Goal: Task Accomplishment & Management: Manage account settings

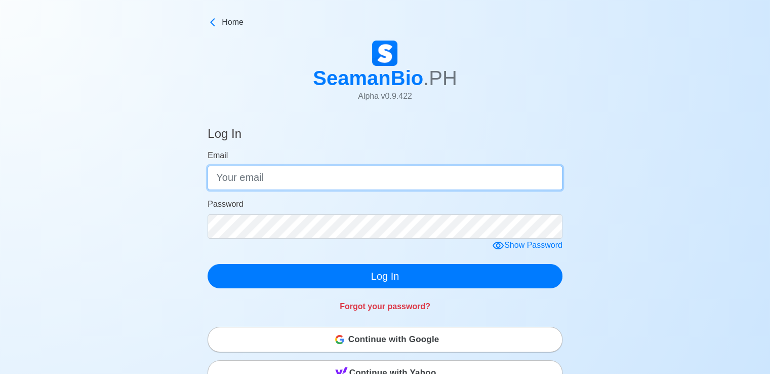
click at [233, 188] on input "Email" at bounding box center [385, 177] width 355 height 24
type input "bryanjamesguerra550@gmail.com"
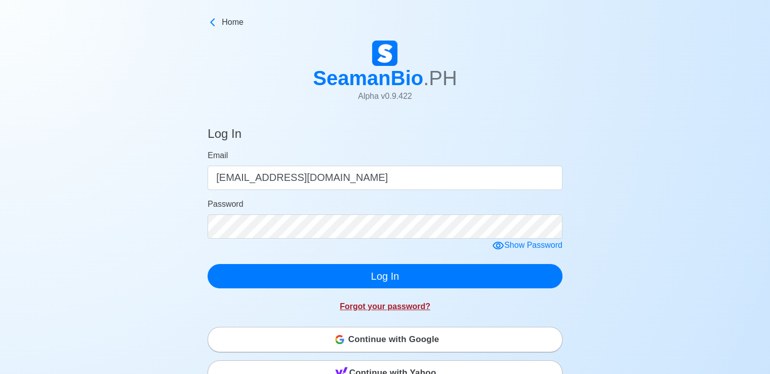
click at [350, 304] on link "Forgot your password?" at bounding box center [385, 306] width 91 height 9
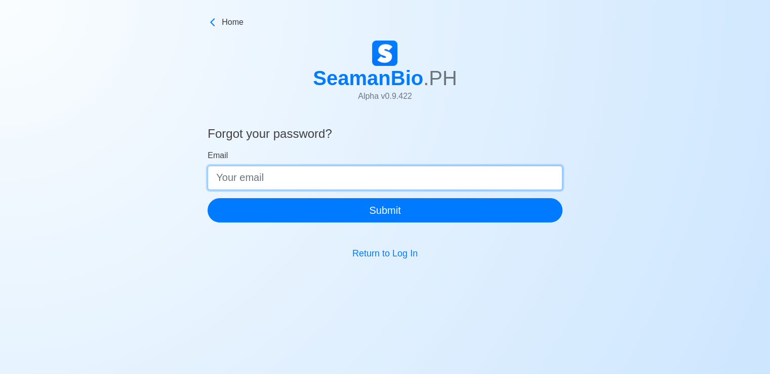
click at [313, 173] on input "Email" at bounding box center [385, 177] width 355 height 24
type input "bryanjamesguerra550@gmail.com"
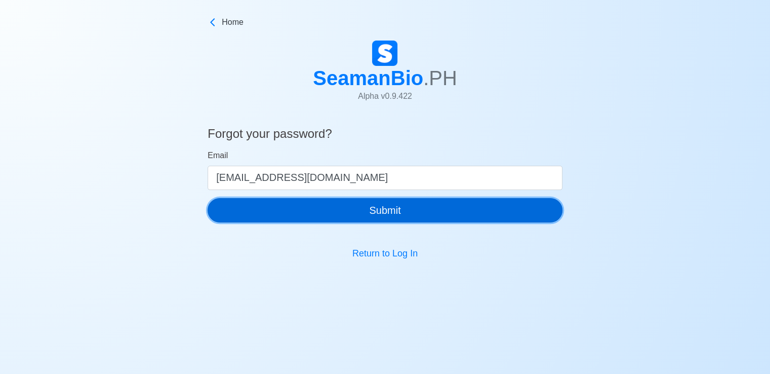
click at [310, 211] on button "Submit" at bounding box center [385, 210] width 355 height 24
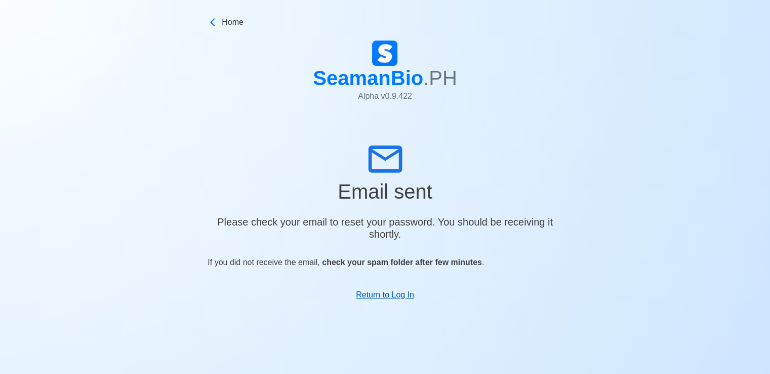
click at [384, 299] on link "Return to Log In" at bounding box center [385, 294] width 58 height 9
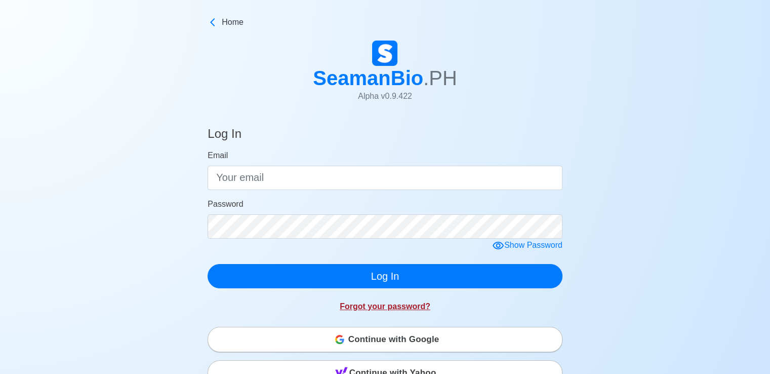
click at [349, 308] on link "Forgot your password?" at bounding box center [385, 306] width 91 height 9
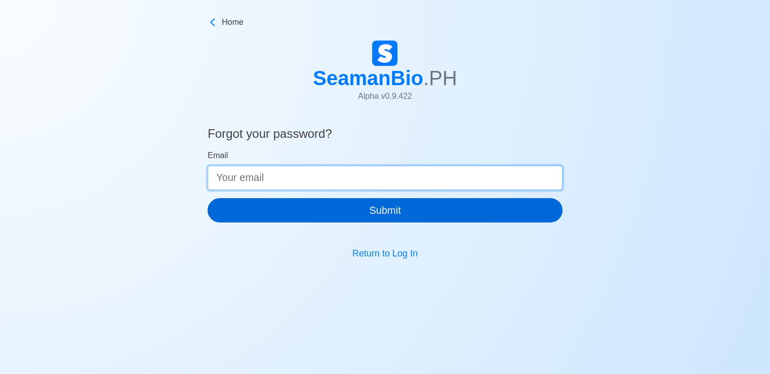
drag, startPoint x: 258, startPoint y: 180, endPoint x: 273, endPoint y: 209, distance: 33.3
click at [273, 209] on form "Email Submit" at bounding box center [385, 185] width 355 height 73
type input "bryanjamesguerra550@gmail.com"
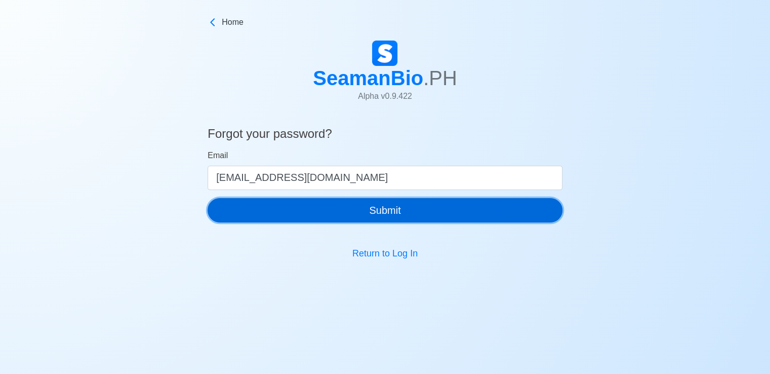
click at [273, 209] on button "Submit" at bounding box center [385, 210] width 355 height 24
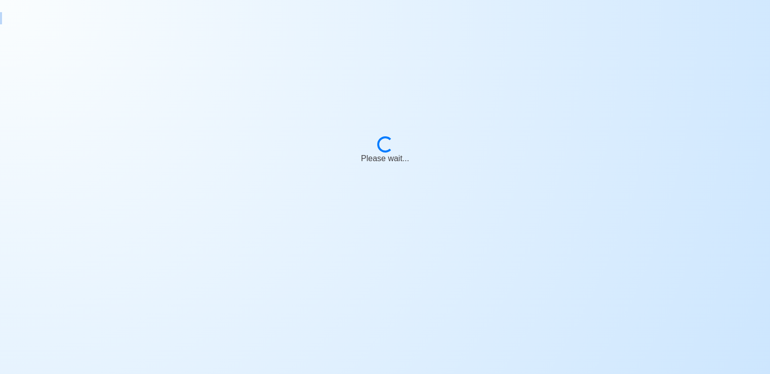
click at [273, 209] on body "Loading... Please wait..." at bounding box center [385, 199] width 770 height 374
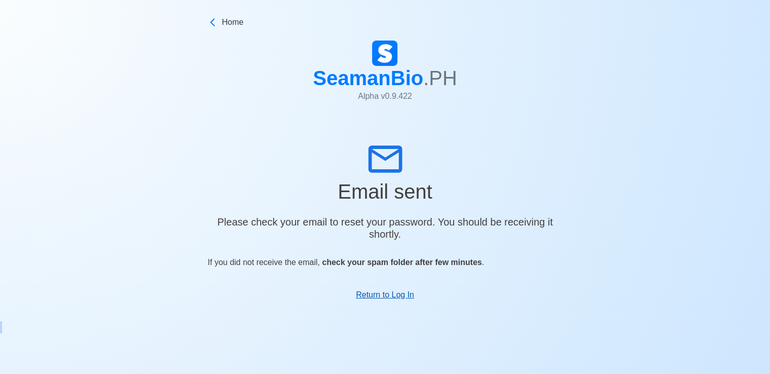
click at [367, 296] on link "Return to Log In" at bounding box center [385, 294] width 58 height 9
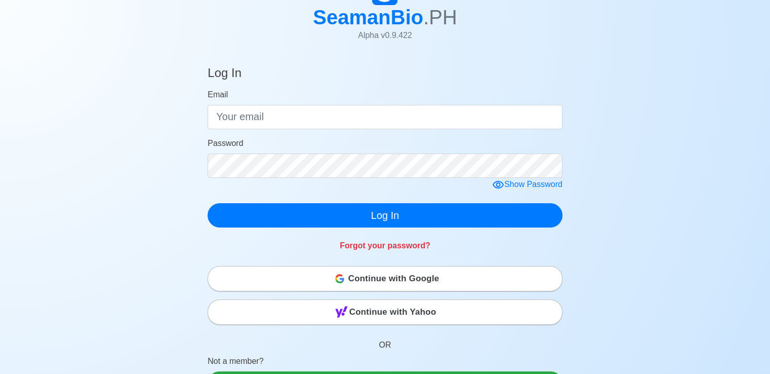
scroll to position [73, 0]
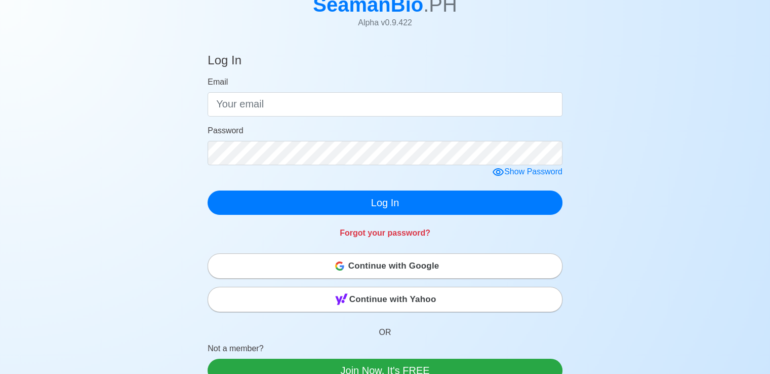
click at [449, 262] on div "Continue with Google" at bounding box center [385, 266] width 354 height 20
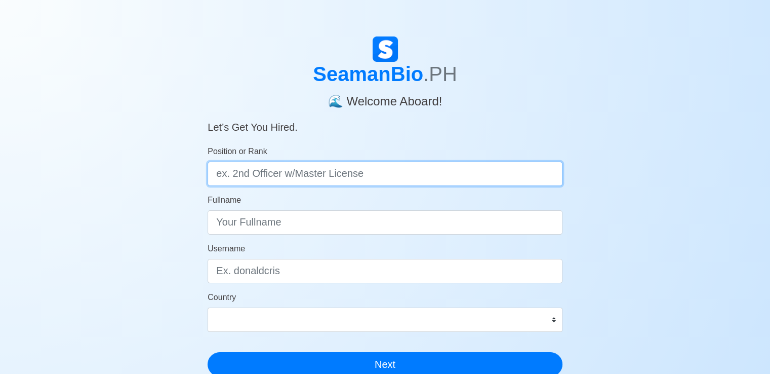
click at [397, 176] on input "Position or Rank" at bounding box center [385, 173] width 355 height 24
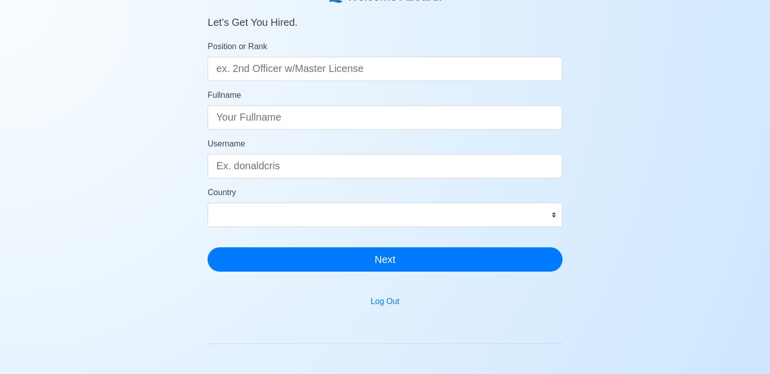
scroll to position [101, 0]
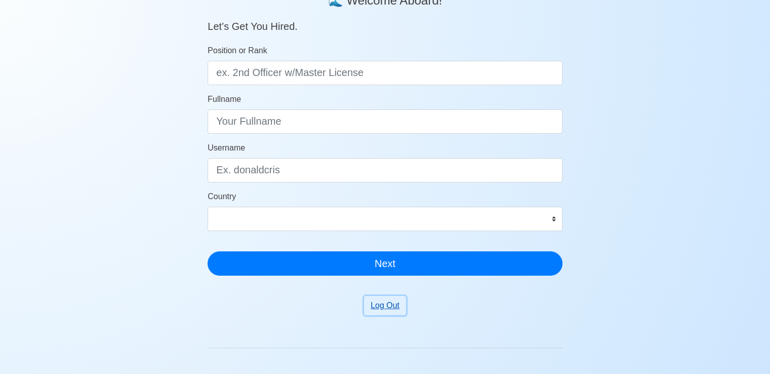
click at [398, 300] on button "Log Out" at bounding box center [385, 305] width 42 height 19
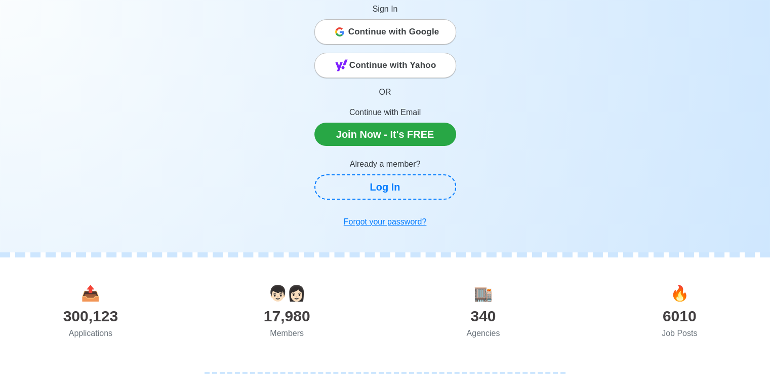
scroll to position [64, 0]
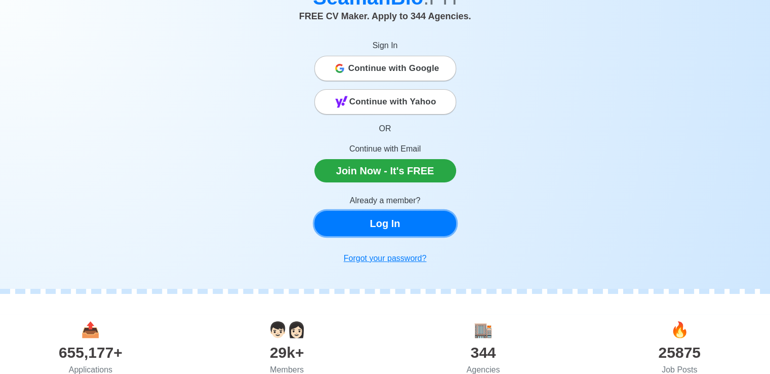
click at [399, 222] on link "Log In" at bounding box center [385, 223] width 142 height 25
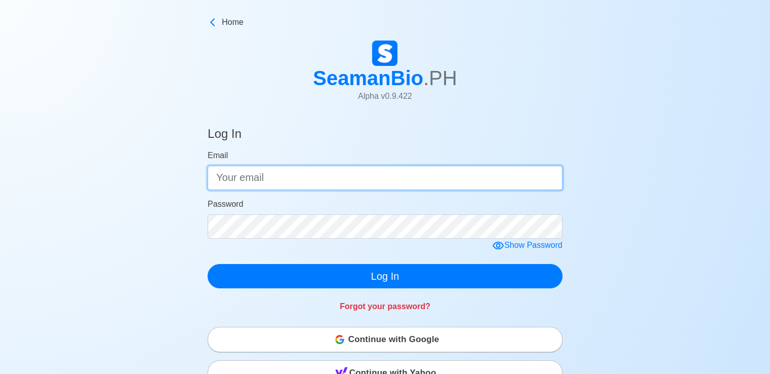
click at [381, 183] on input "Email" at bounding box center [385, 177] width 355 height 24
type input "bryanguerra1816@gmail.com"
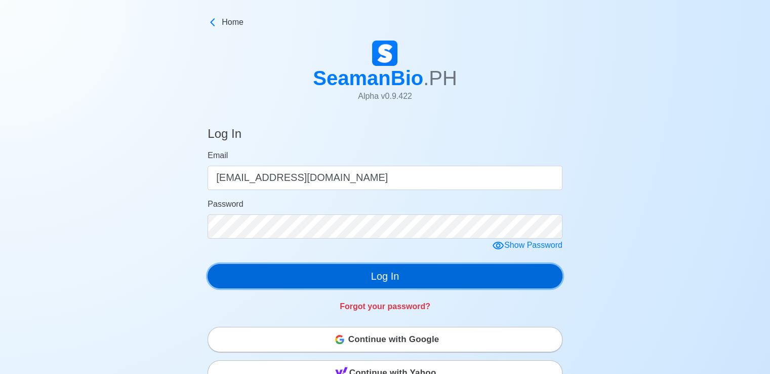
click at [350, 285] on button "Log In" at bounding box center [385, 276] width 355 height 24
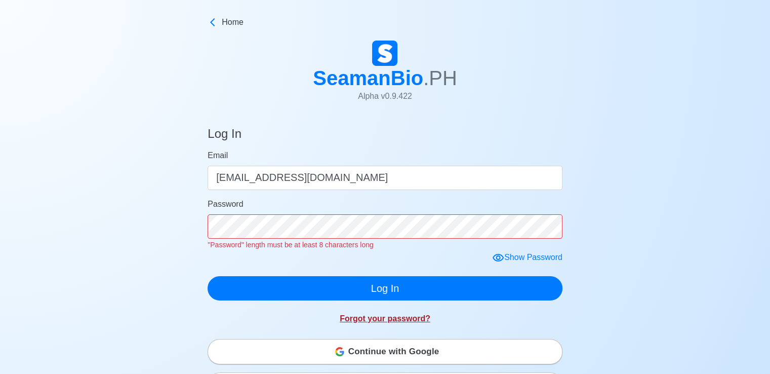
click at [356, 317] on link "Forgot your password?" at bounding box center [385, 318] width 91 height 9
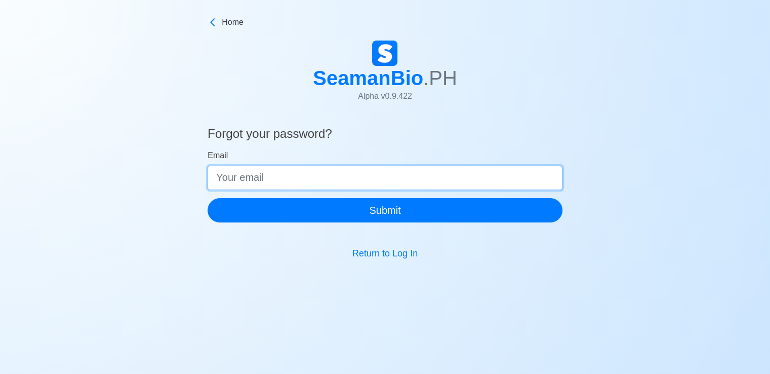
click at [340, 186] on input "Email" at bounding box center [385, 177] width 355 height 24
type input "bryanguerra1816@gmail.com"
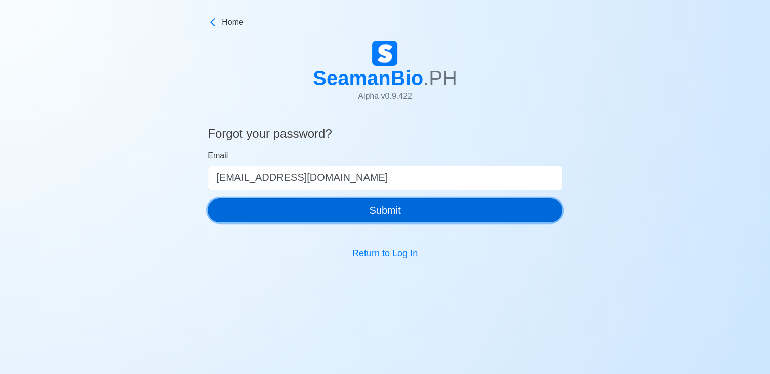
click at [333, 215] on button "Submit" at bounding box center [385, 210] width 355 height 24
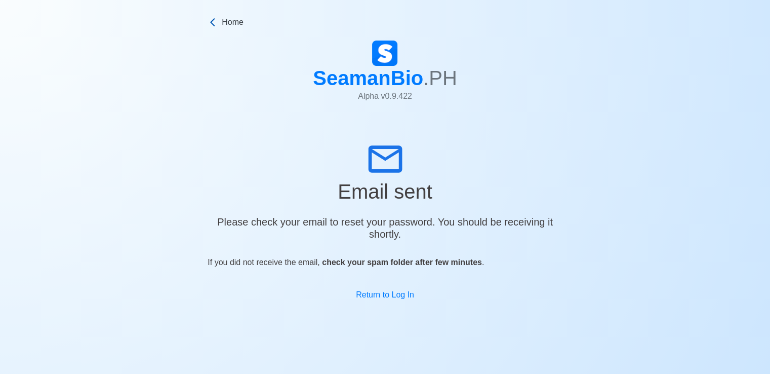
click at [209, 24] on icon at bounding box center [213, 22] width 10 height 10
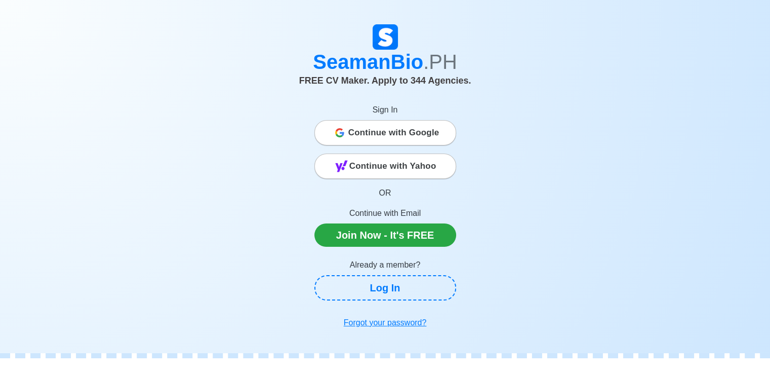
click at [411, 131] on span "Continue with Google" at bounding box center [393, 132] width 91 height 20
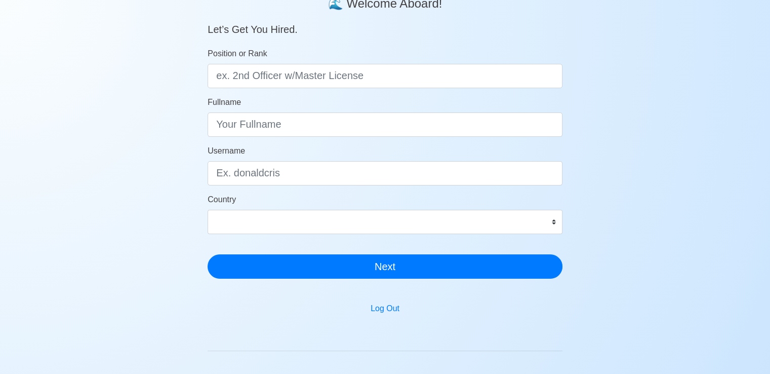
scroll to position [105, 0]
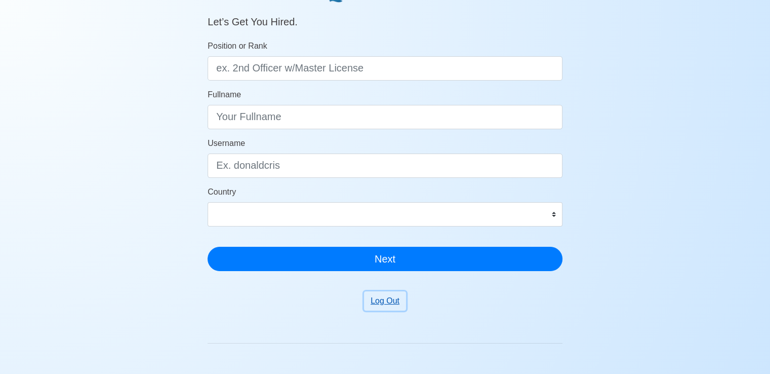
click at [400, 304] on button "Log Out" at bounding box center [385, 300] width 42 height 19
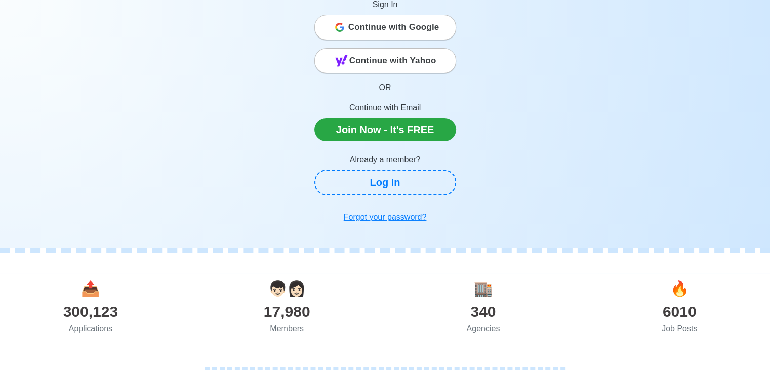
scroll to position [69, 0]
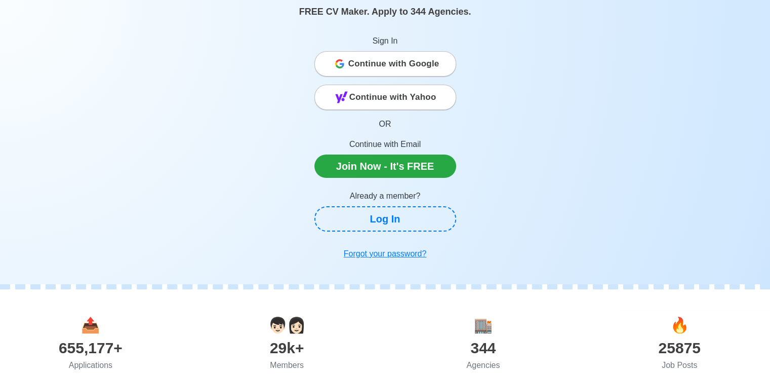
click at [390, 39] on p "Sign In" at bounding box center [385, 41] width 142 height 12
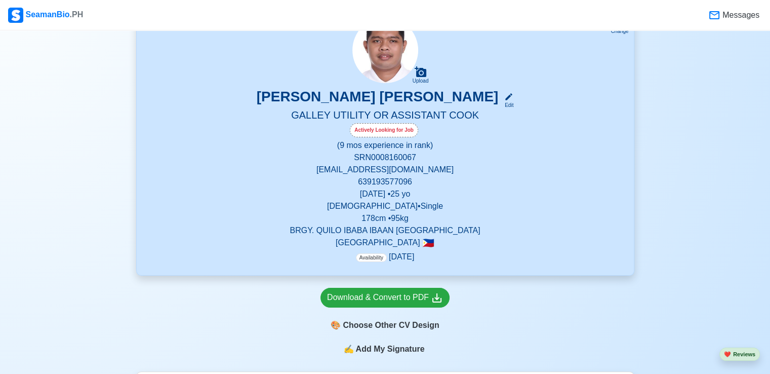
scroll to position [0, 0]
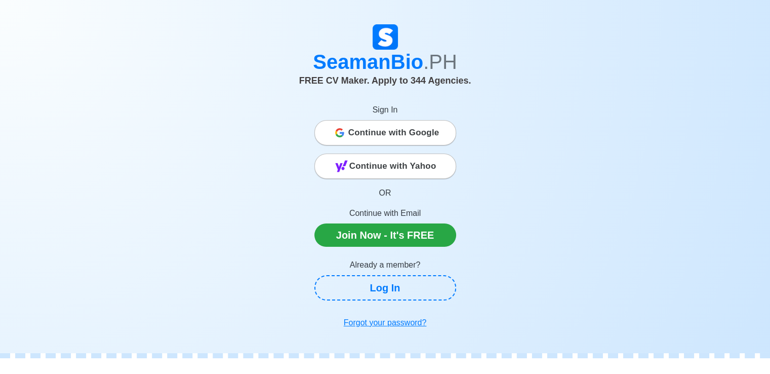
click at [340, 137] on div "Continue with Google" at bounding box center [385, 132] width 141 height 20
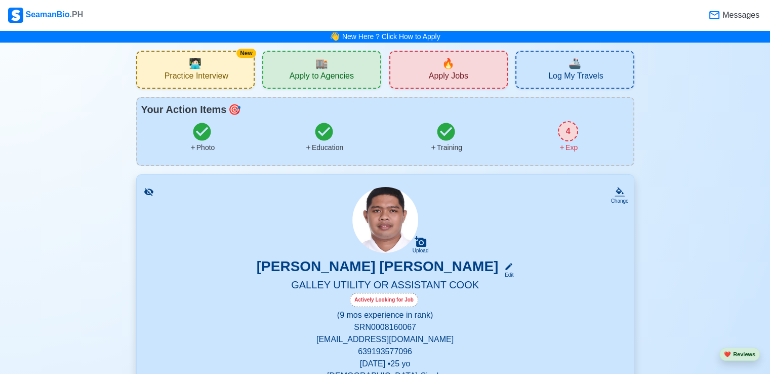
drag, startPoint x: 395, startPoint y: 251, endPoint x: 390, endPoint y: 235, distance: 16.3
click at [390, 235] on h1 "Upload" at bounding box center [385, 220] width 96 height 67
click at [390, 235] on img at bounding box center [385, 220] width 66 height 66
click at [417, 245] on icon at bounding box center [421, 241] width 12 height 11
click at [0, 0] on input "Upload" at bounding box center [0, 0] width 0 height 0
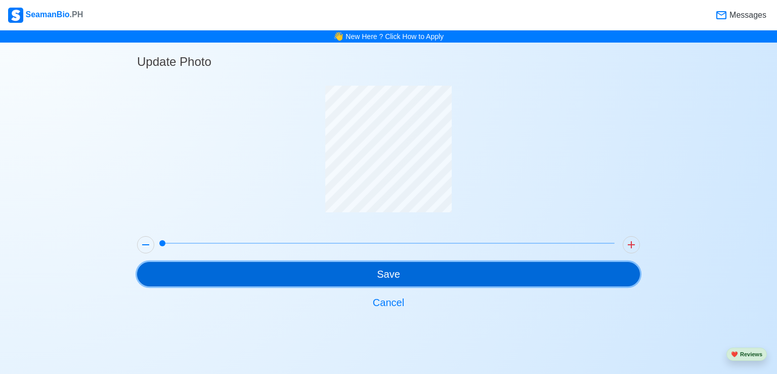
click at [381, 272] on button "Save" at bounding box center [388, 274] width 503 height 24
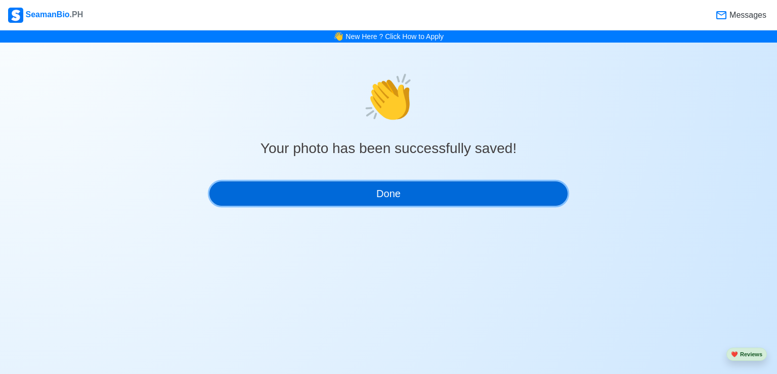
click at [407, 195] on button "Done" at bounding box center [389, 193] width 358 height 24
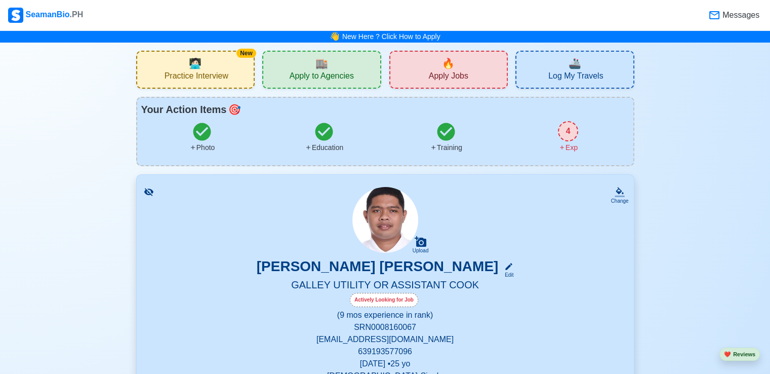
click at [385, 211] on img at bounding box center [385, 220] width 66 height 66
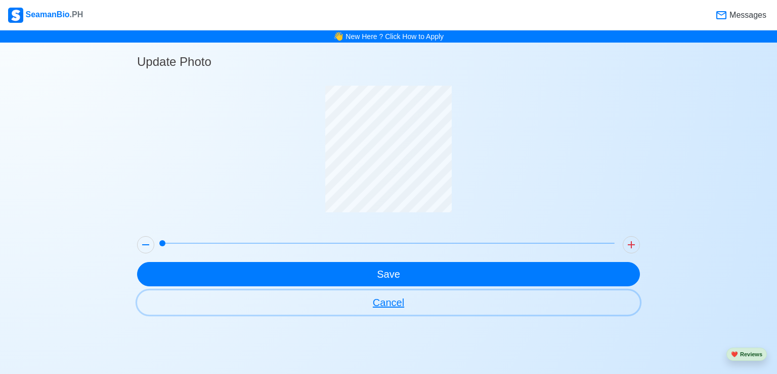
click at [397, 307] on button "Cancel" at bounding box center [388, 302] width 503 height 24
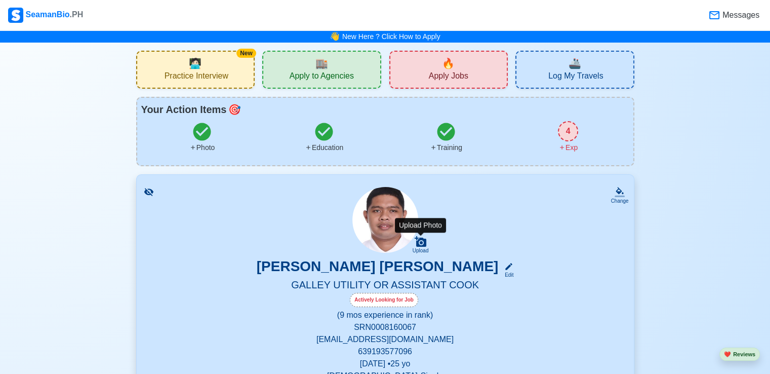
click at [421, 247] on div "Upload" at bounding box center [420, 250] width 16 height 6
click at [0, 0] on input "Upload" at bounding box center [0, 0] width 0 height 0
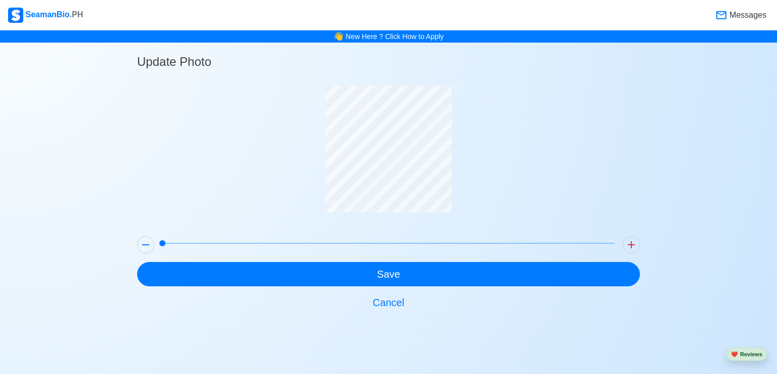
drag, startPoint x: 324, startPoint y: 178, endPoint x: 266, endPoint y: 180, distance: 58.2
click at [266, 180] on div at bounding box center [388, 157] width 503 height 142
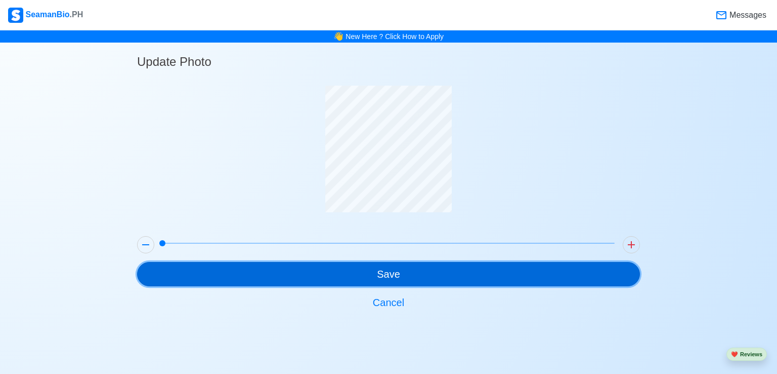
click at [347, 272] on button "Save" at bounding box center [388, 274] width 503 height 24
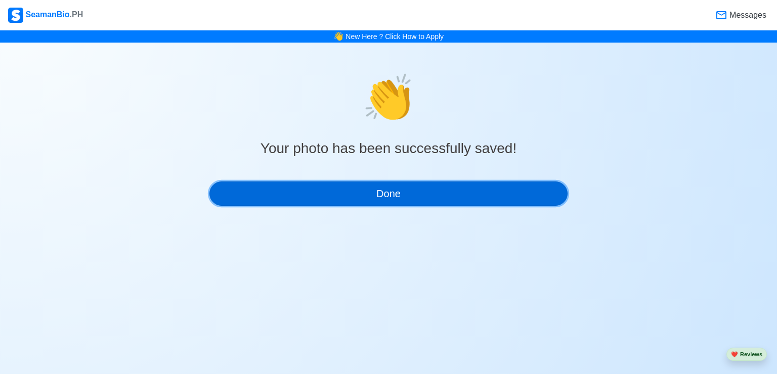
click at [370, 201] on button "Done" at bounding box center [389, 193] width 358 height 24
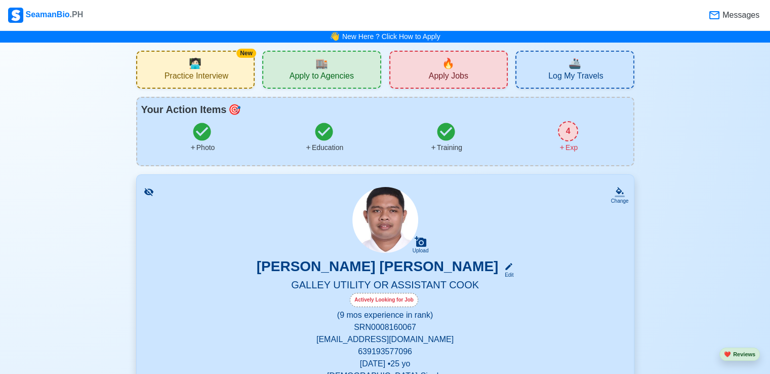
scroll to position [326, 0]
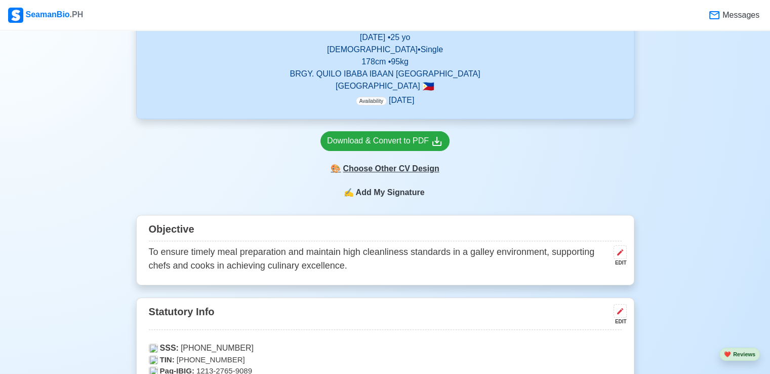
click at [379, 173] on div "🎨 Choose Other CV Design" at bounding box center [384, 168] width 129 height 19
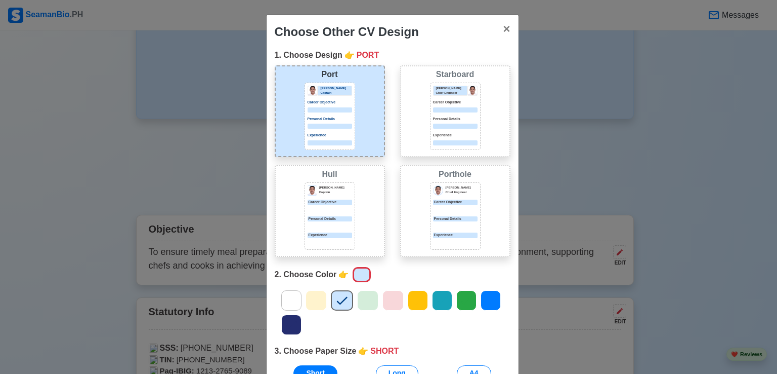
click at [52, 211] on div "Choose Other CV Design × Close 1. Choose Design 👉 PORT Port [PERSON_NAME] Capta…" at bounding box center [388, 187] width 777 height 374
click at [156, 148] on div "Choose Other CV Design × Close 1. Choose Design 👉 PORT Port [PERSON_NAME] Capta…" at bounding box center [388, 187] width 777 height 374
click at [503, 33] on span "×" at bounding box center [506, 29] width 7 height 14
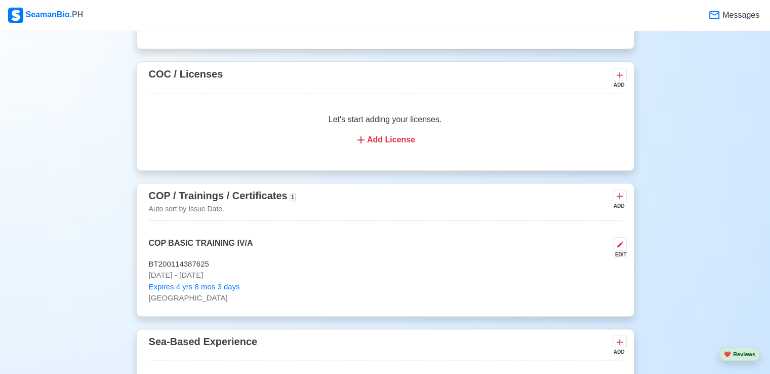
scroll to position [1057, 0]
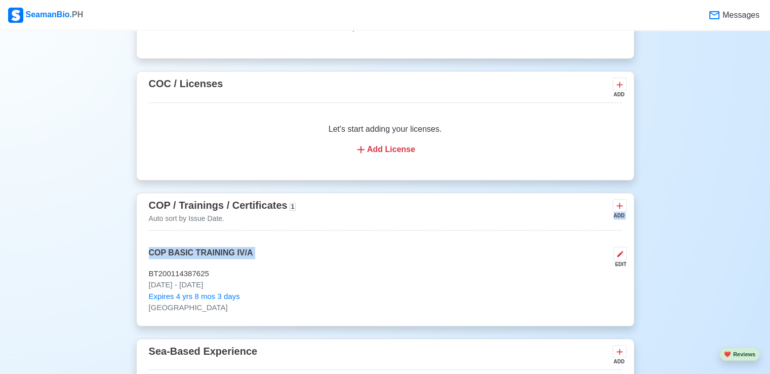
drag, startPoint x: 767, startPoint y: 237, endPoint x: 769, endPoint y: 254, distance: 16.3
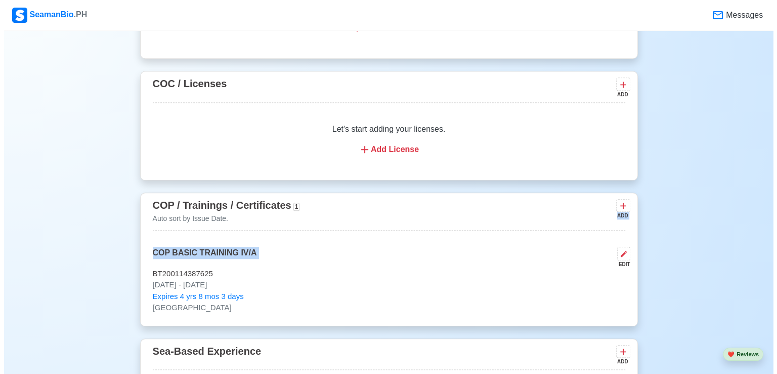
scroll to position [1384, 0]
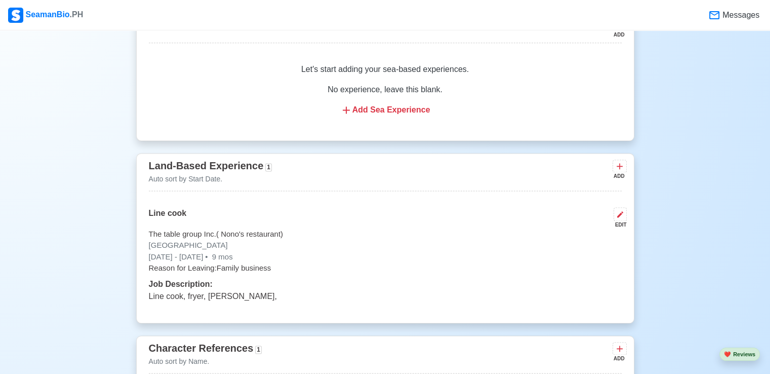
click at [233, 252] on span "9 mos" at bounding box center [221, 256] width 23 height 9
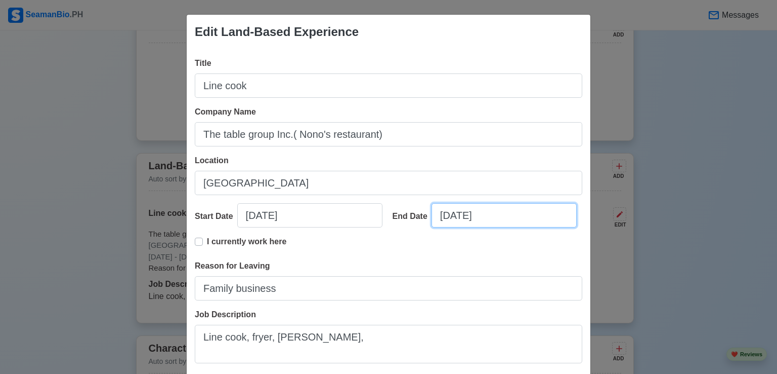
select select "****"
select select "******"
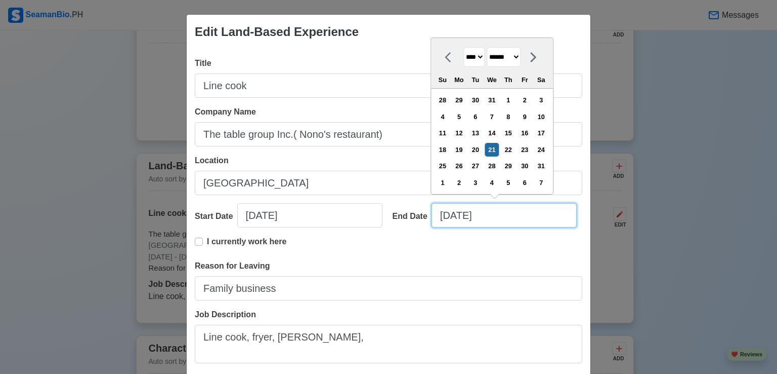
click at [461, 215] on input "[DATE]" at bounding box center [504, 215] width 145 height 24
type input "[DATE]"
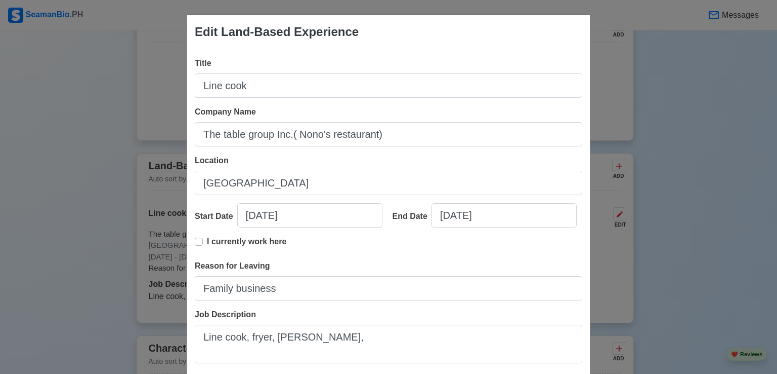
click at [555, 266] on div "Reason for Leaving Family business" at bounding box center [389, 280] width 388 height 40
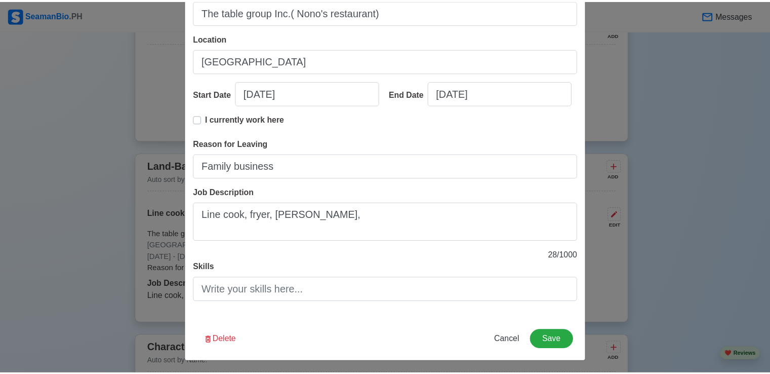
scroll to position [124, 0]
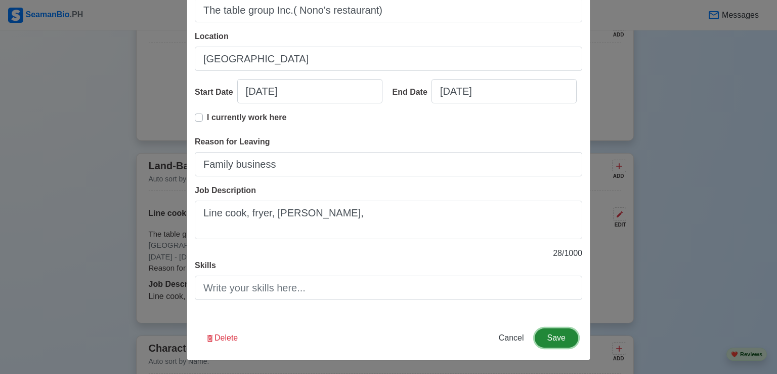
click at [546, 342] on button "Save" at bounding box center [557, 337] width 44 height 19
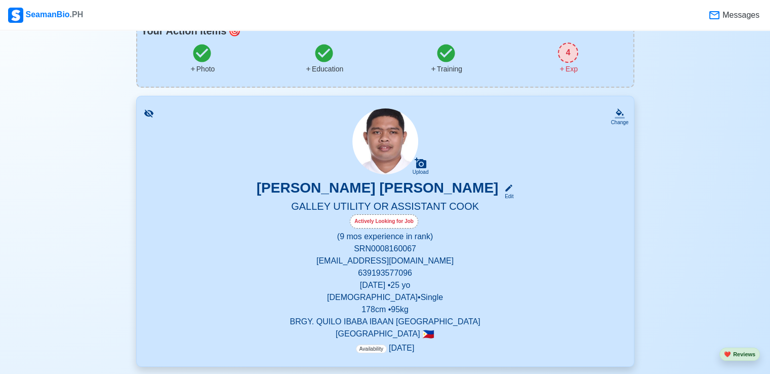
scroll to position [78, 0]
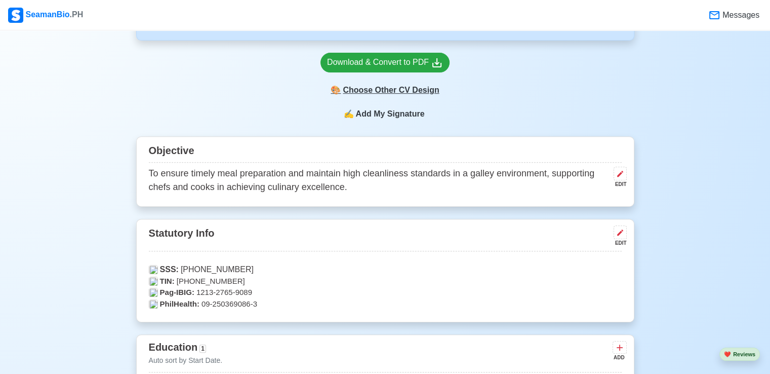
click at [391, 86] on div "🎨 Choose Other CV Design" at bounding box center [384, 89] width 129 height 19
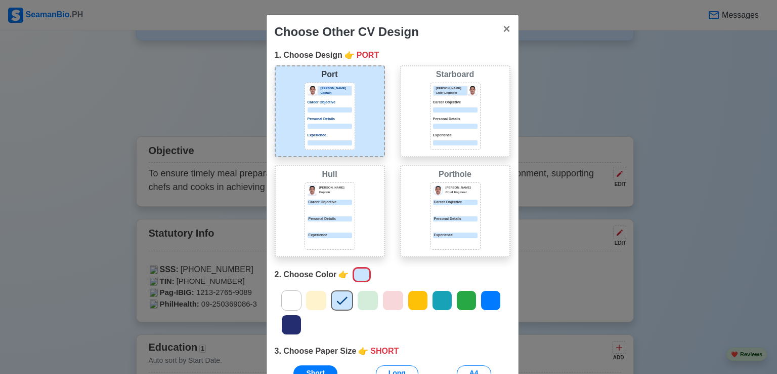
click at [132, 62] on div "Choose Other CV Design × Close 1. Choose Design 👉 PORT Port [PERSON_NAME] Capta…" at bounding box center [388, 187] width 777 height 374
drag, startPoint x: 504, startPoint y: 28, endPoint x: 502, endPoint y: 33, distance: 5.2
click at [503, 33] on span "×" at bounding box center [506, 29] width 7 height 14
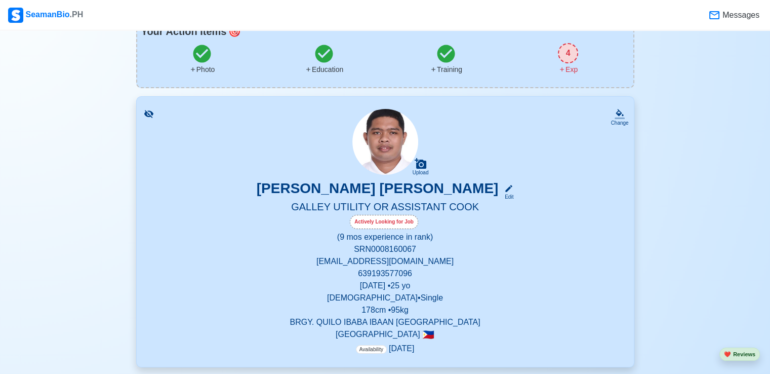
scroll to position [77, 0]
click at [423, 170] on div "Upload" at bounding box center [420, 173] width 16 height 6
click at [0, 0] on input "Upload" at bounding box center [0, 0] width 0 height 0
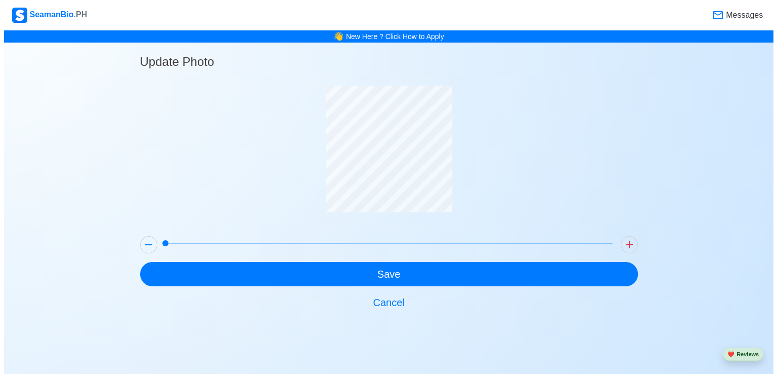
scroll to position [0, 0]
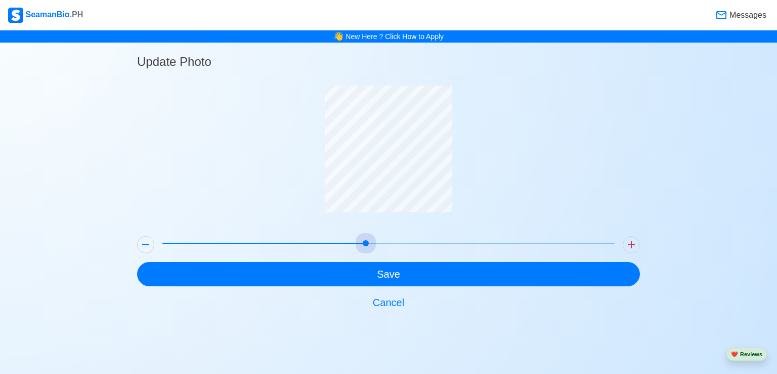
click at [371, 237] on span at bounding box center [388, 243] width 452 height 14
click at [163, 243] on span at bounding box center [388, 243] width 452 height 14
click at [163, 243] on span at bounding box center [162, 243] width 6 height 6
drag, startPoint x: 163, startPoint y: 243, endPoint x: 121, endPoint y: 263, distance: 46.4
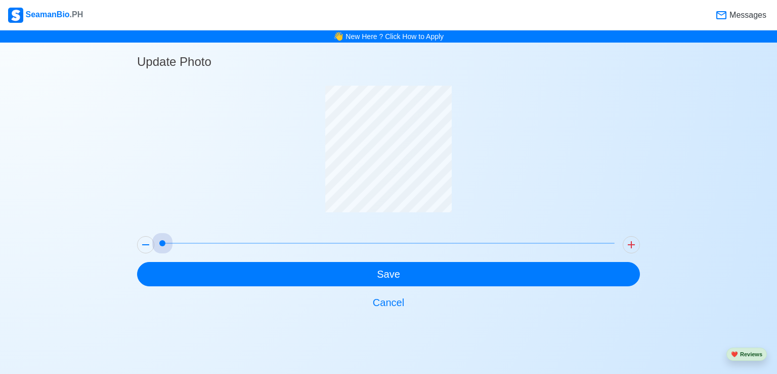
click at [121, 263] on div "Update Photo Save Cancel" at bounding box center [388, 179] width 777 height 272
click at [121, 235] on div "Update Photo Save Cancel" at bounding box center [388, 179] width 777 height 272
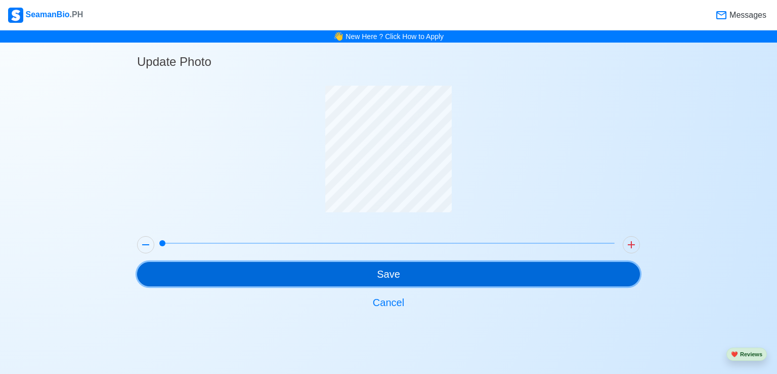
click at [310, 282] on button "Save" at bounding box center [388, 274] width 503 height 24
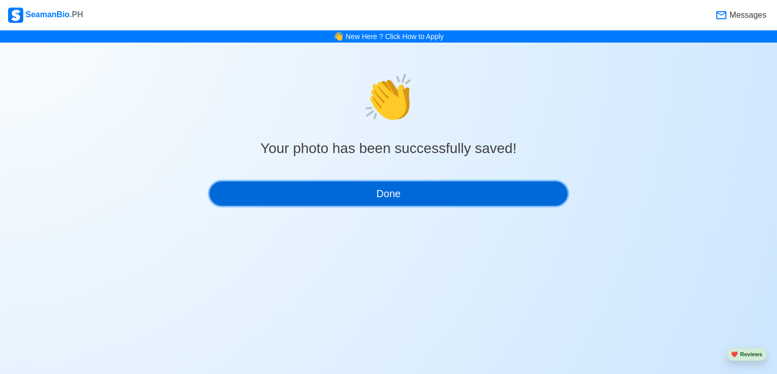
click at [291, 197] on button "Done" at bounding box center [389, 193] width 358 height 24
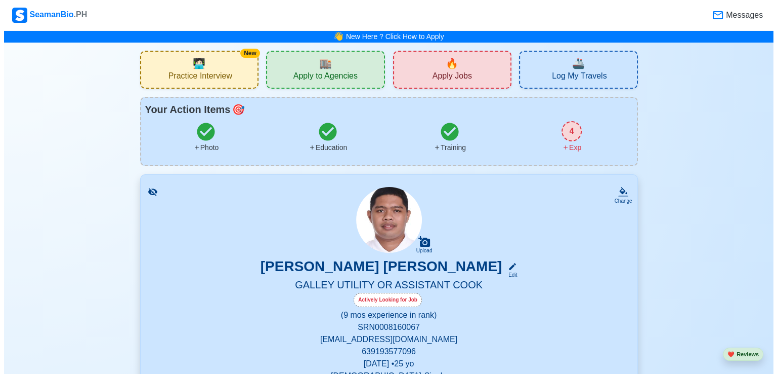
scroll to position [326, 0]
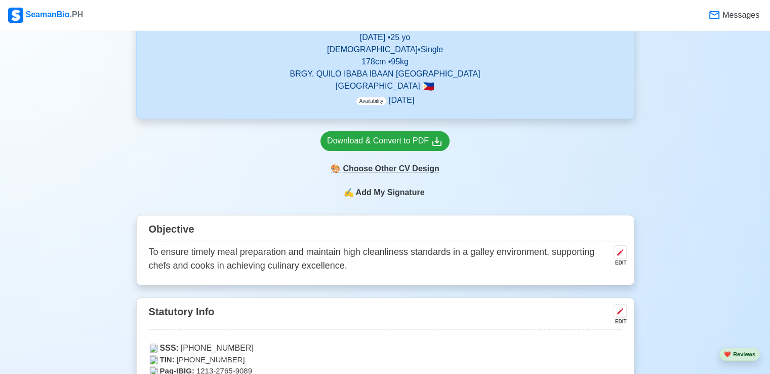
click at [401, 173] on div "🎨 Choose Other CV Design" at bounding box center [384, 168] width 129 height 19
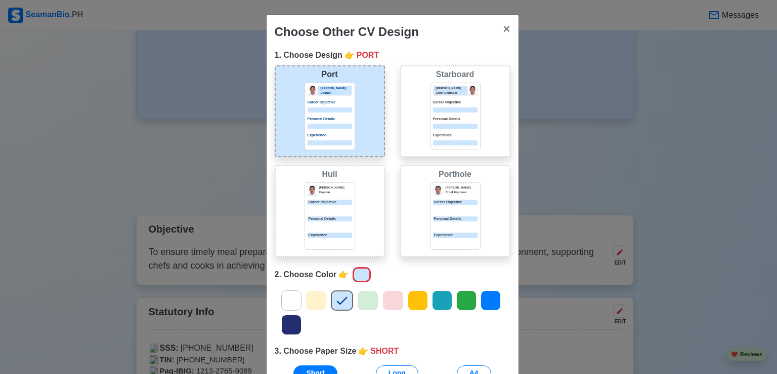
click at [440, 210] on div at bounding box center [455, 209] width 45 height 5
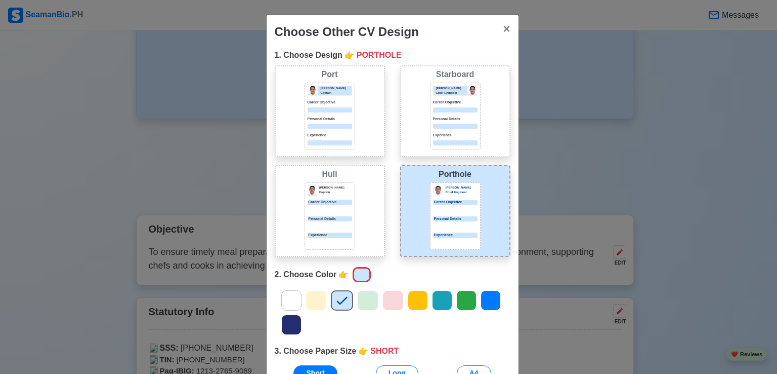
click at [309, 223] on div at bounding box center [330, 225] width 45 height 5
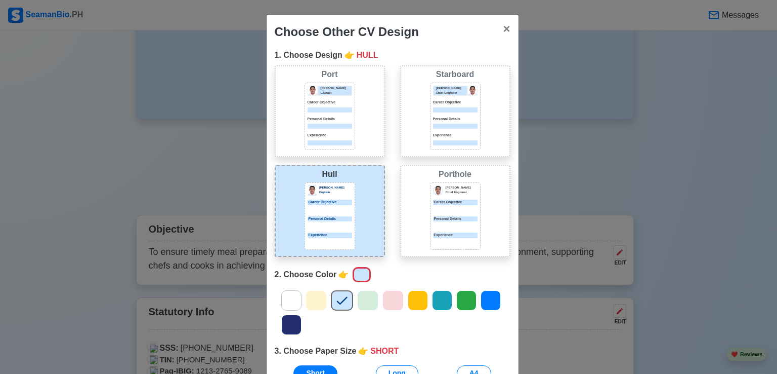
click at [309, 296] on icon at bounding box center [316, 300] width 15 height 15
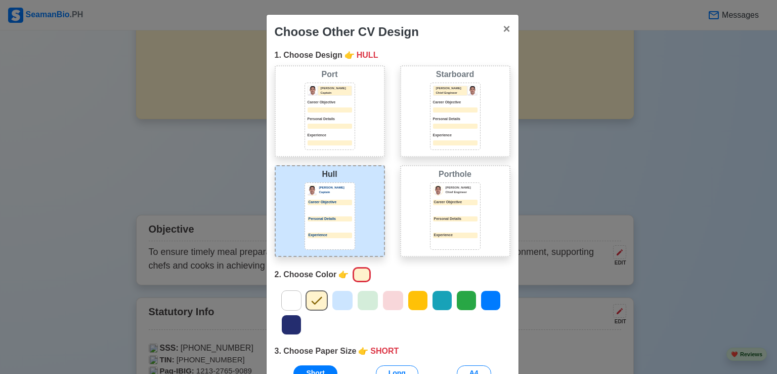
click at [284, 298] on icon at bounding box center [291, 300] width 15 height 15
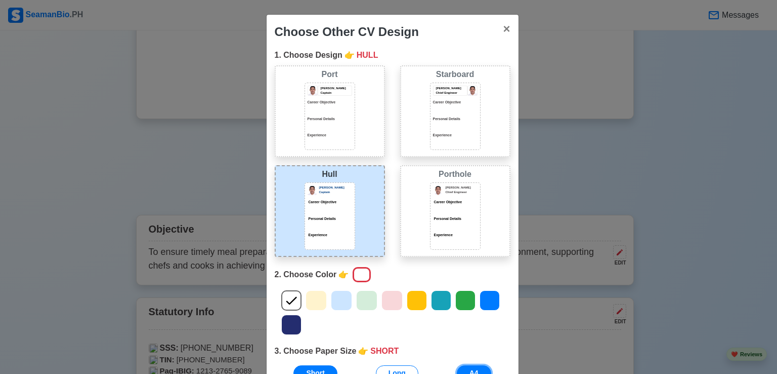
click at [470, 369] on button "A4" at bounding box center [474, 373] width 34 height 16
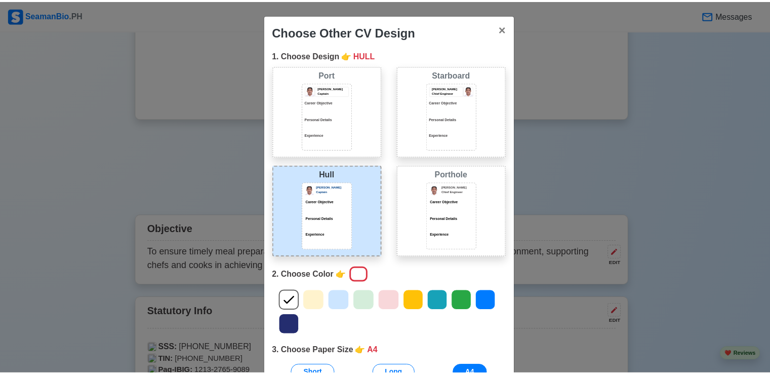
scroll to position [92, 0]
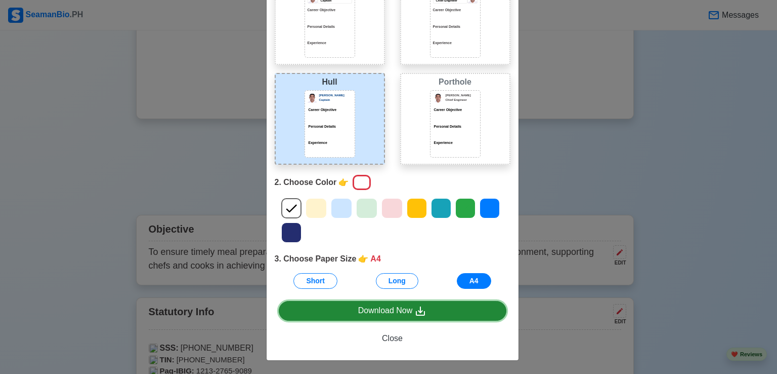
click at [395, 302] on link "Download Now" at bounding box center [393, 311] width 228 height 20
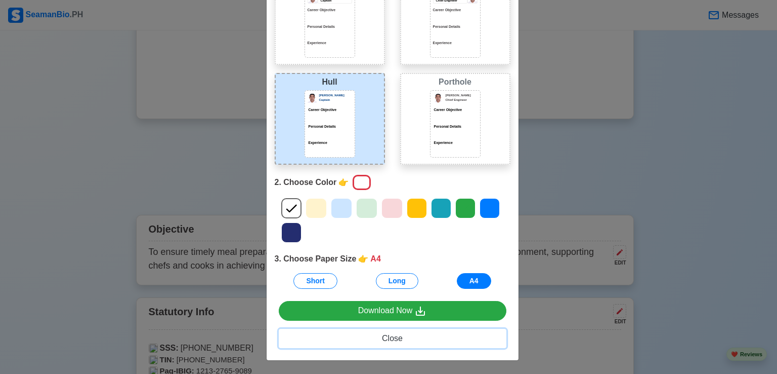
click at [386, 341] on span "Close" at bounding box center [392, 338] width 21 height 9
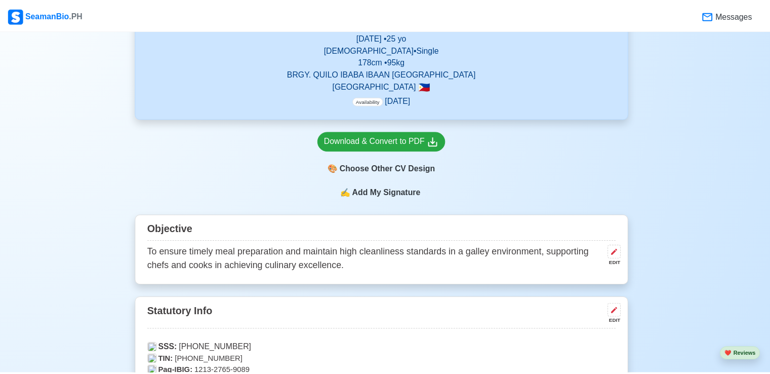
scroll to position [0, 0]
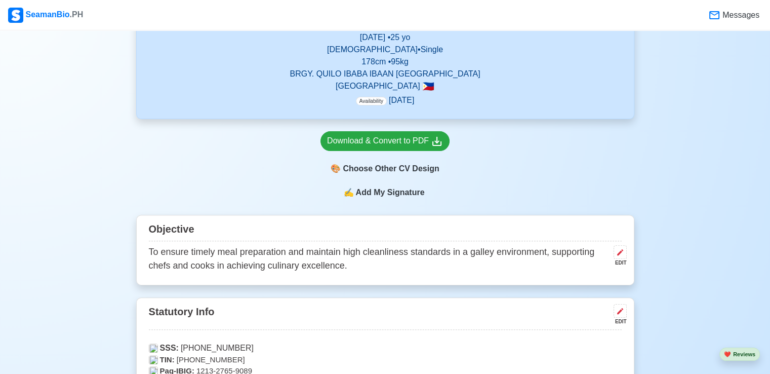
drag, startPoint x: 386, startPoint y: 341, endPoint x: 776, endPoint y: 106, distance: 455.2
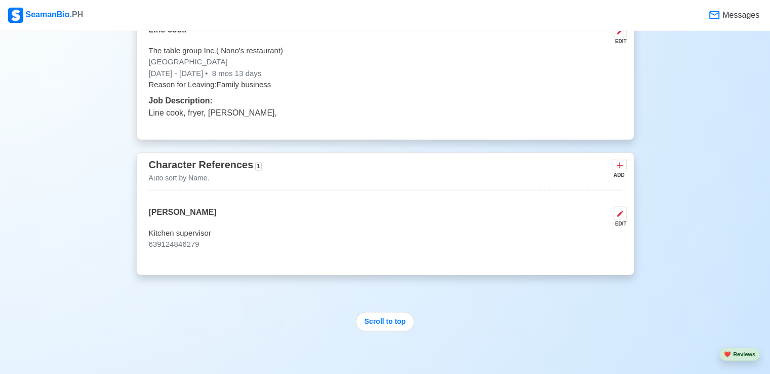
scroll to position [1736, 0]
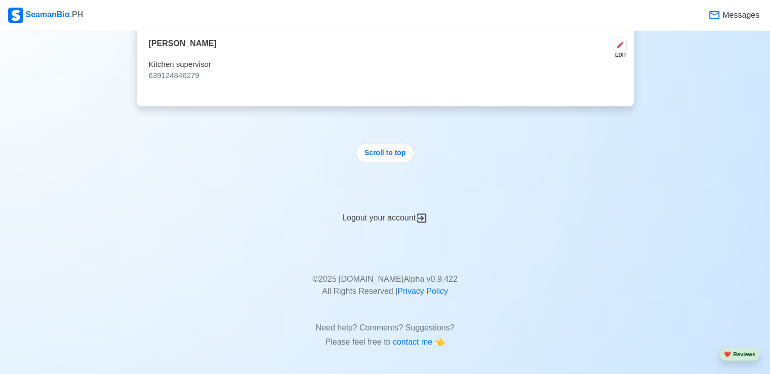
click at [750, 369] on div at bounding box center [385, 367] width 770 height 12
drag, startPoint x: 769, startPoint y: 315, endPoint x: 768, endPoint y: 221, distance: 94.1
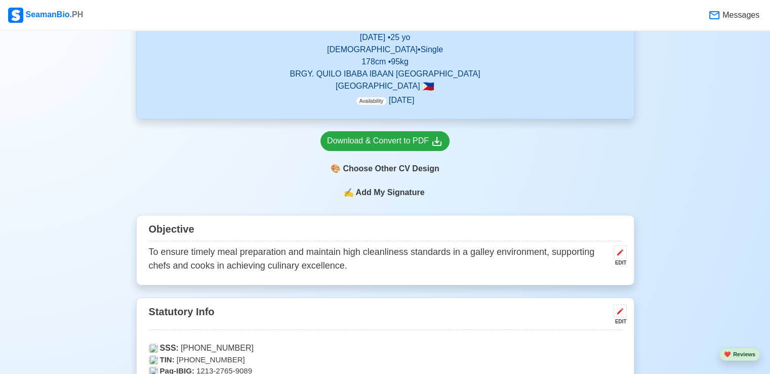
scroll to position [652, 0]
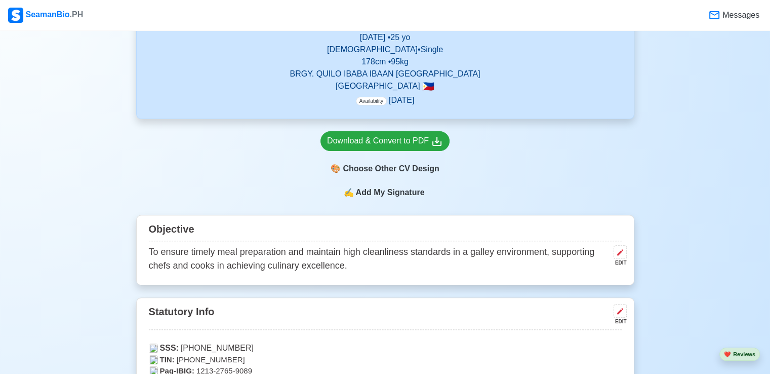
scroll to position [0, 0]
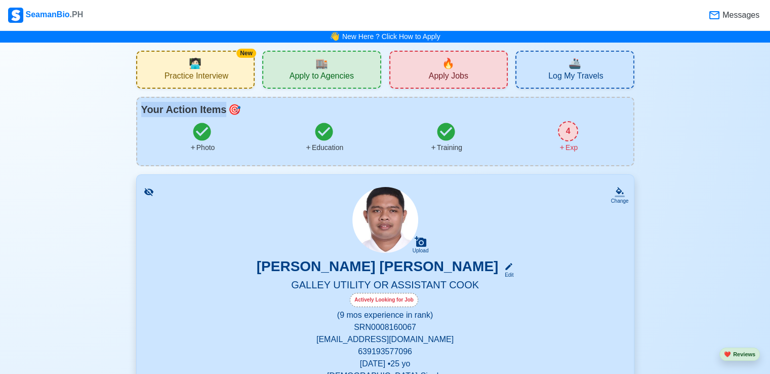
drag, startPoint x: 769, startPoint y: 72, endPoint x: 760, endPoint y: 105, distance: 34.1
click at [417, 242] on icon at bounding box center [421, 241] width 12 height 11
click at [0, 0] on input "Upload" at bounding box center [0, 0] width 0 height 0
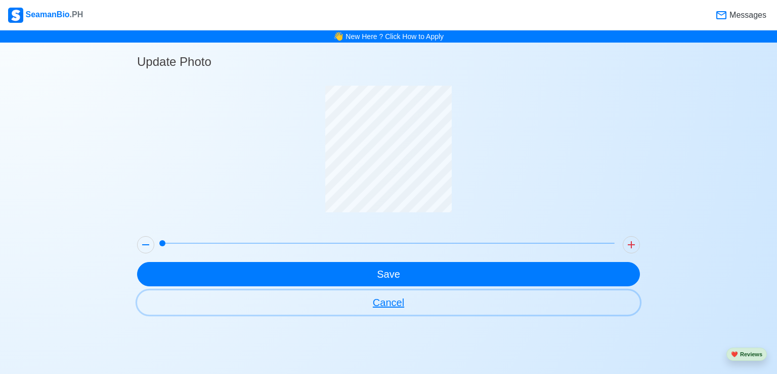
click at [381, 303] on button "Cancel" at bounding box center [388, 302] width 503 height 24
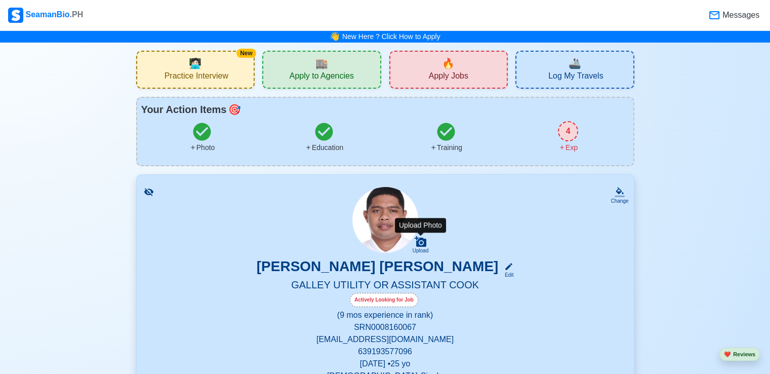
click at [422, 244] on icon at bounding box center [421, 241] width 12 height 11
click at [0, 0] on input "Upload" at bounding box center [0, 0] width 0 height 0
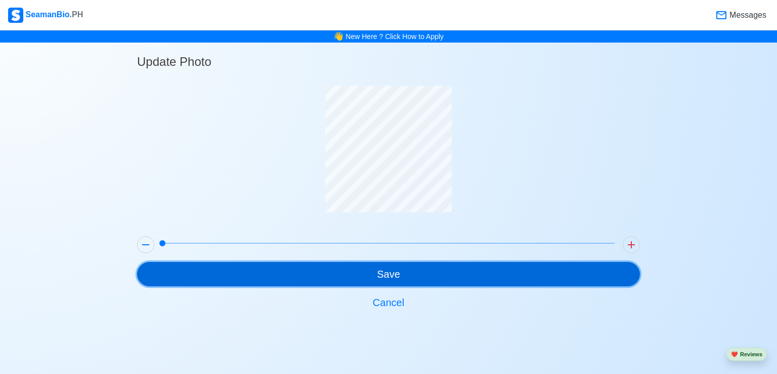
click at [329, 275] on button "Save" at bounding box center [388, 274] width 503 height 24
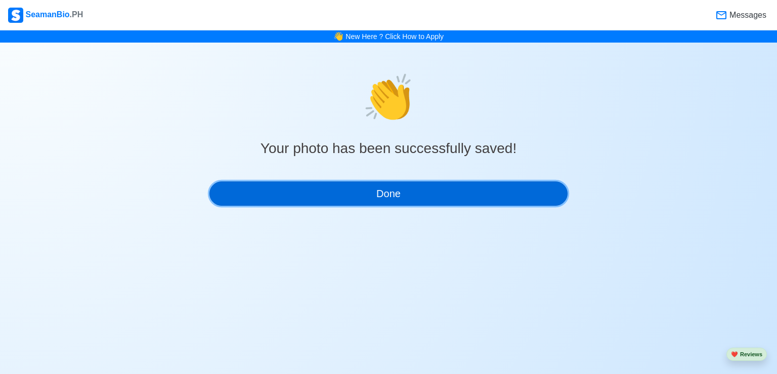
click at [405, 201] on button "Done" at bounding box center [389, 193] width 358 height 24
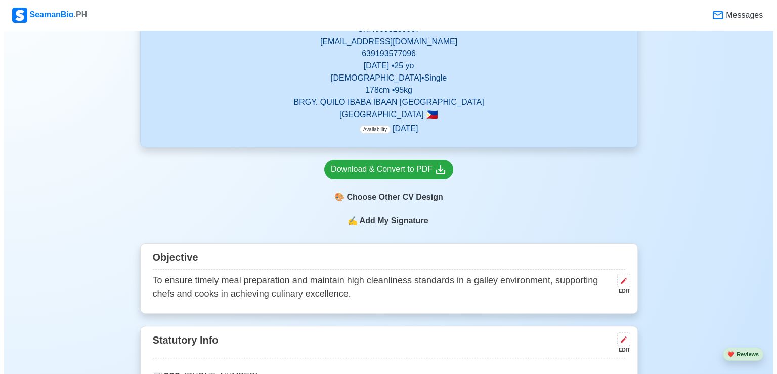
scroll to position [320, 0]
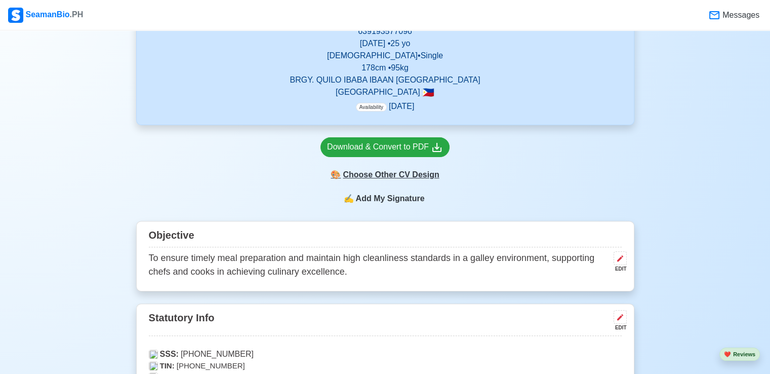
click at [395, 179] on div "🎨 Choose Other CV Design" at bounding box center [384, 174] width 129 height 19
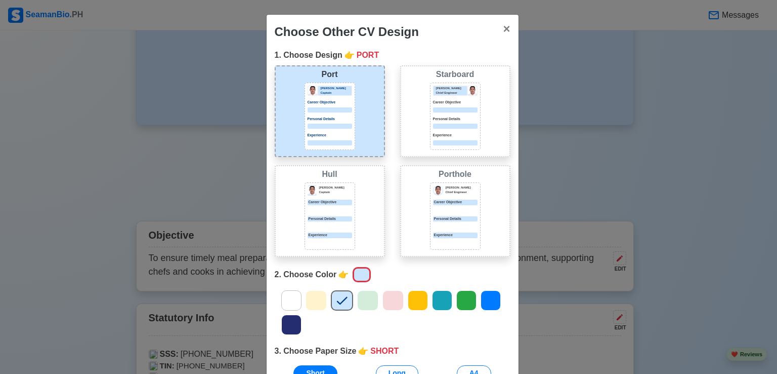
click at [356, 210] on div "[PERSON_NAME] [PERSON_NAME] Captain Career Objective Personal Details Experience" at bounding box center [330, 211] width 110 height 92
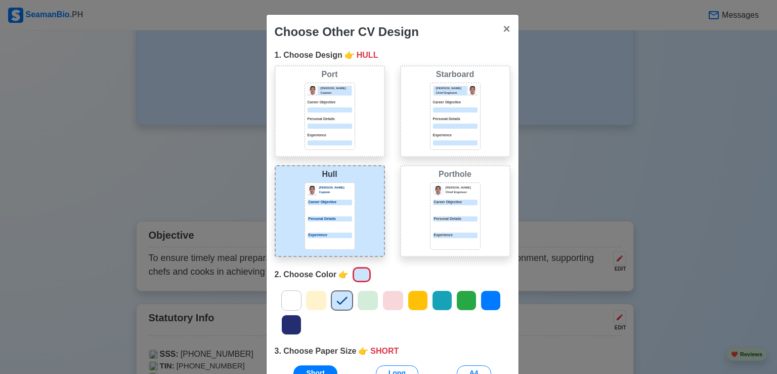
click at [289, 303] on icon at bounding box center [291, 300] width 15 height 15
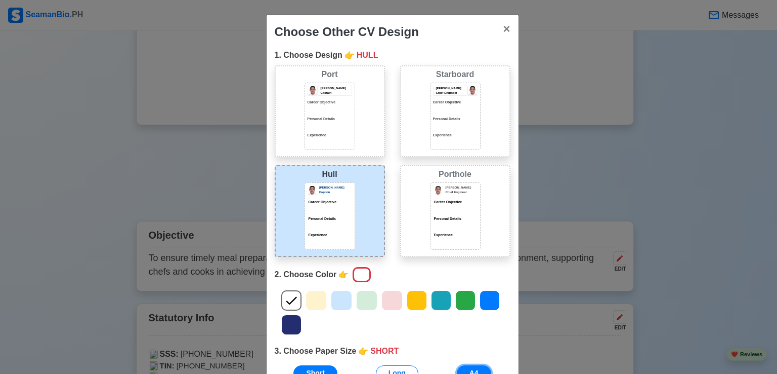
click at [464, 369] on button "A4" at bounding box center [474, 373] width 34 height 16
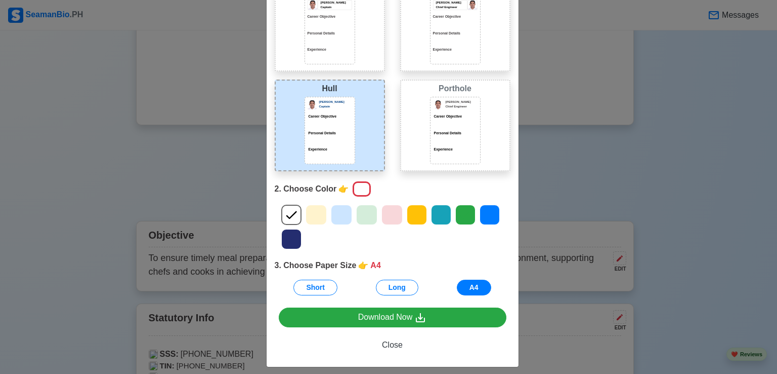
scroll to position [92, 0]
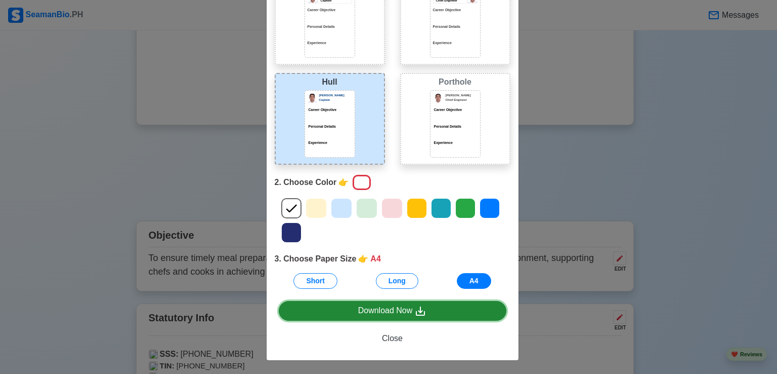
click at [346, 308] on link "Download Now" at bounding box center [393, 311] width 228 height 20
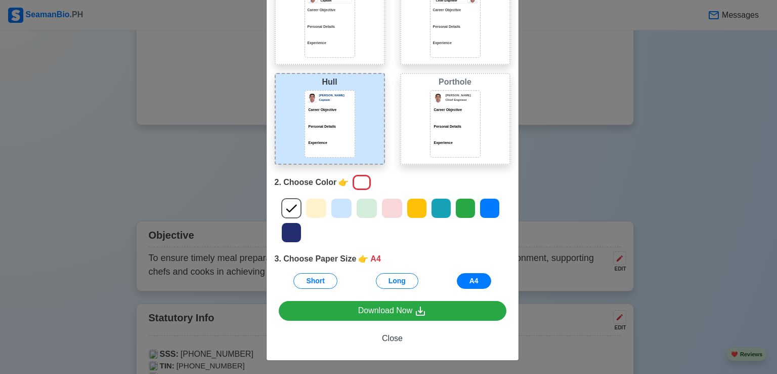
scroll to position [36, 0]
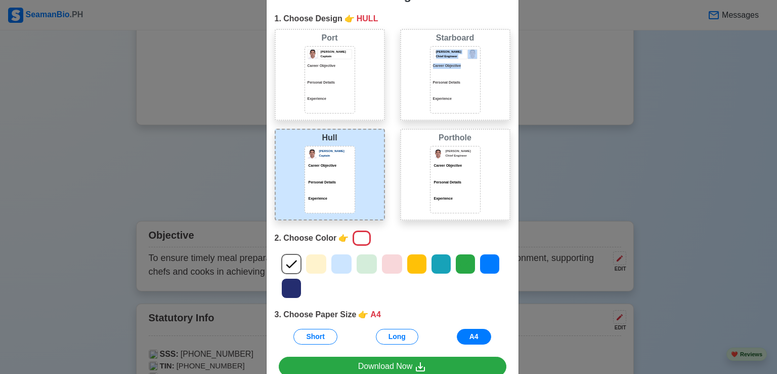
drag, startPoint x: 745, startPoint y: 59, endPoint x: 777, endPoint y: 27, distance: 45.1
click at [777, 27] on div "Choose Other CV Design × Close 1. Choose Design 👉 HULL Port [PERSON_NAME] Capta…" at bounding box center [388, 187] width 777 height 374
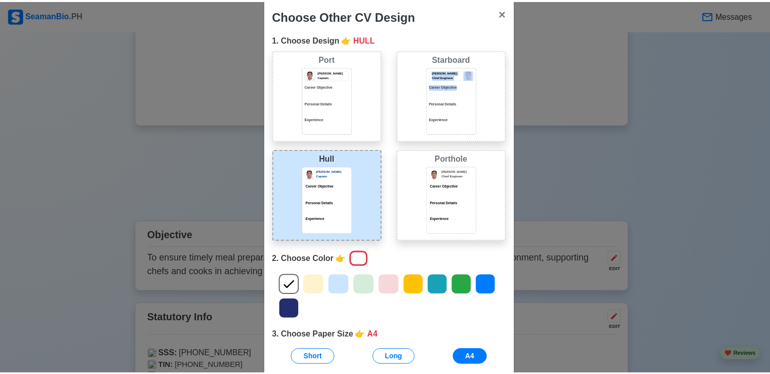
scroll to position [0, 0]
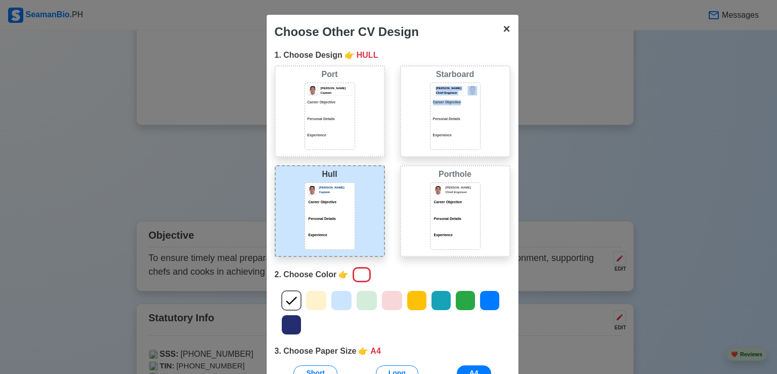
click at [510, 29] on button "× Close" at bounding box center [506, 29] width 23 height 28
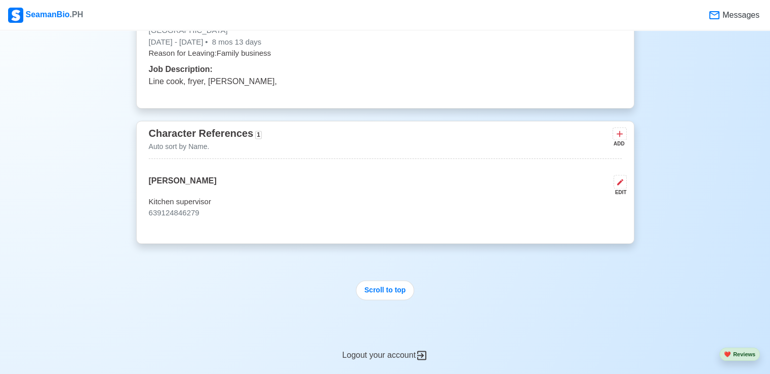
scroll to position [1736, 0]
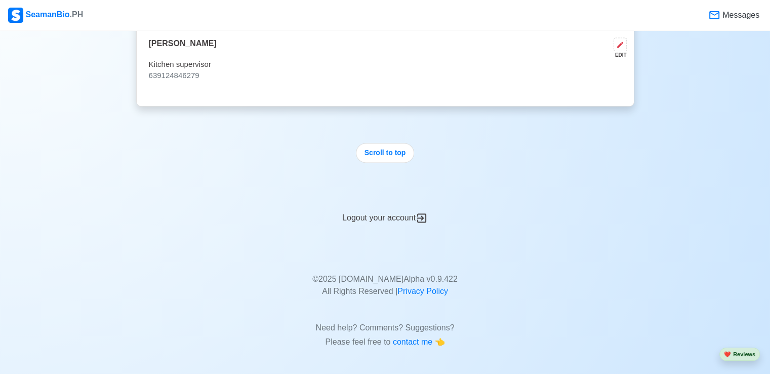
click at [368, 208] on div "Logout your account" at bounding box center [385, 211] width 498 height 25
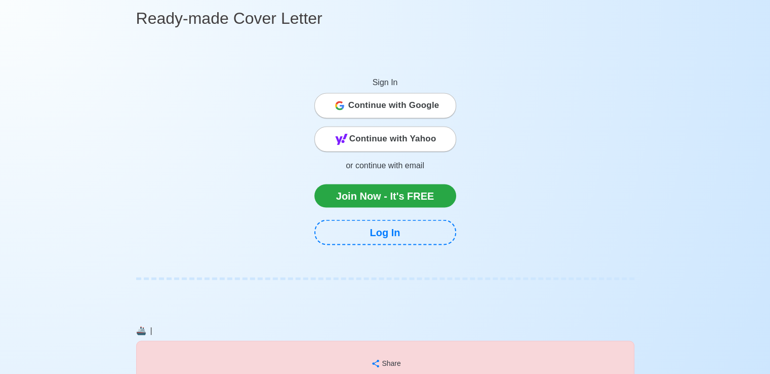
scroll to position [0, 0]
